Goal: Information Seeking & Learning: Learn about a topic

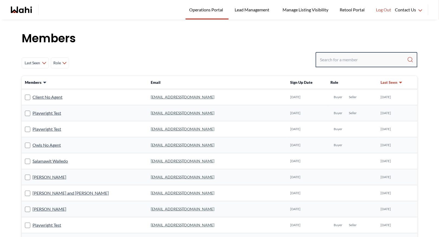
click at [335, 59] on input "Search input" at bounding box center [363, 60] width 87 height 10
type input "[PERSON_NAME]"
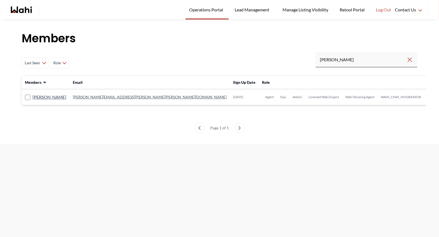
click at [100, 96] on link "[PERSON_NAME][EMAIL_ADDRESS][PERSON_NAME][PERSON_NAME][DOMAIN_NAME]" at bounding box center [150, 97] width 154 height 5
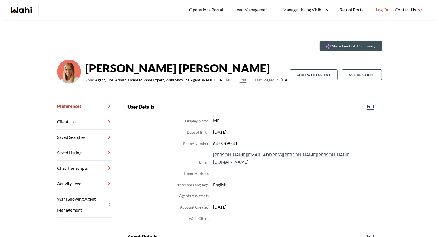
click at [82, 166] on link "Chat Transcripts" at bounding box center [84, 167] width 55 height 15
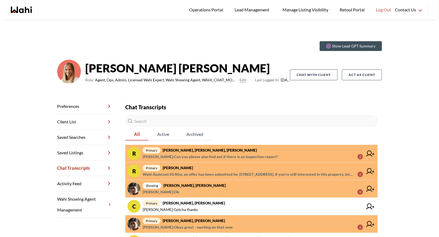
click at [207, 154] on span "[PERSON_NAME] : Can you please also find out if there is an inspection report?" at bounding box center [210, 156] width 135 height 7
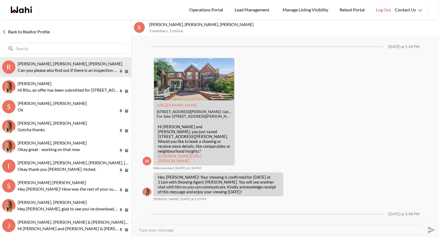
scroll to position [778, 0]
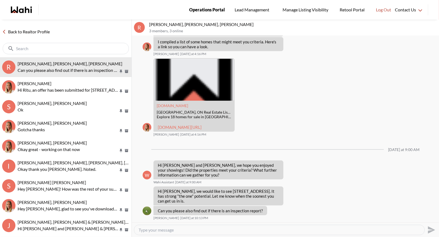
click at [223, 9] on span "Operations Portal" at bounding box center [207, 9] width 36 height 7
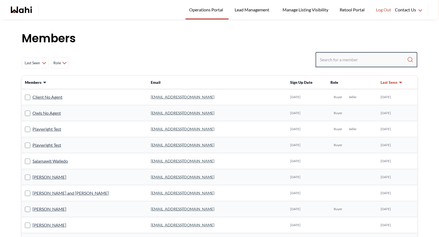
click at [335, 57] on input "Search input" at bounding box center [363, 60] width 87 height 10
type input "behnam"
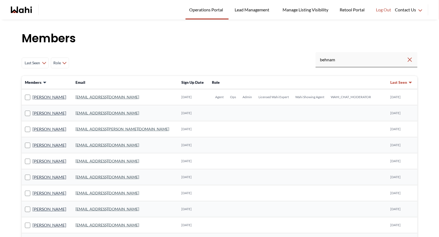
click at [102, 98] on link "behnam.fazili@wahi.com" at bounding box center [108, 97] width 64 height 5
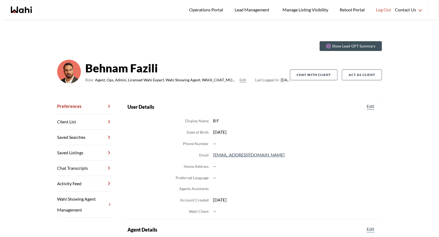
click at [79, 164] on link "Chat Transcripts" at bounding box center [84, 167] width 55 height 15
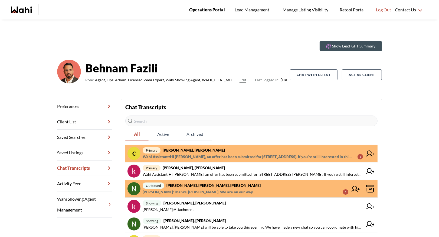
click at [208, 11] on span "Operations Portal" at bounding box center [207, 9] width 36 height 7
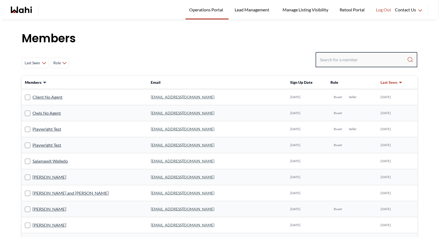
click at [329, 59] on input "Search input" at bounding box center [363, 60] width 87 height 10
type input "barbara funt"
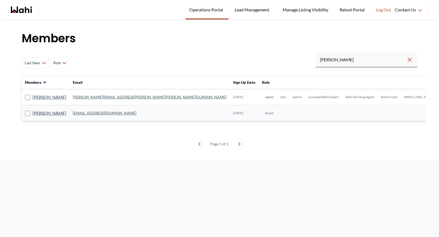
click at [86, 96] on link "barb.funt@wahi.com" at bounding box center [150, 97] width 154 height 5
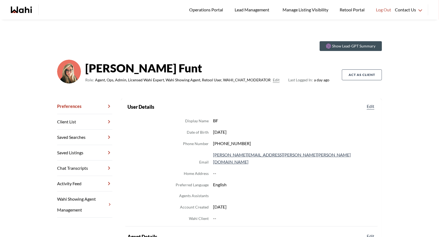
click at [83, 167] on link "Chat Transcripts" at bounding box center [84, 167] width 55 height 15
